Goal: Task Accomplishment & Management: Manage account settings

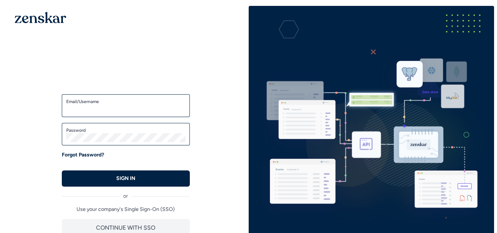
type input "**********"
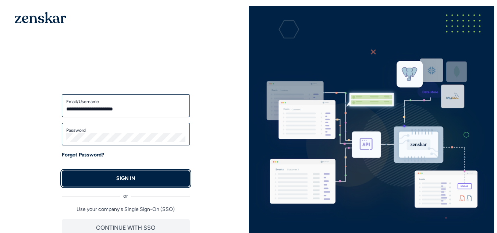
click at [135, 177] on p "SIGN IN" at bounding box center [125, 178] width 19 height 7
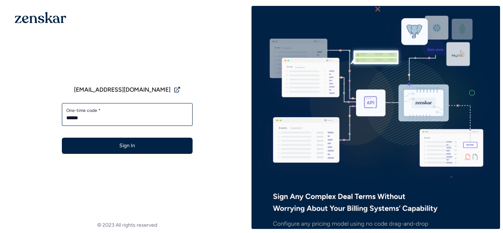
type input "******"
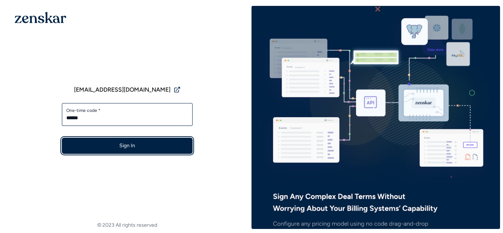
click at [166, 144] on button "Sign In" at bounding box center [127, 146] width 131 height 16
